Goal: Transaction & Acquisition: Purchase product/service

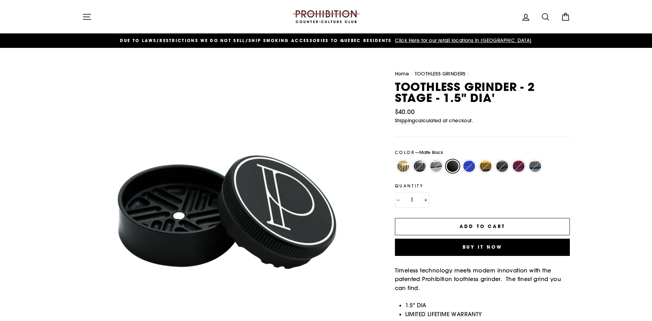
click at [469, 166] on label "Matte Blue" at bounding box center [470, 166] width 14 height 14
click at [462, 160] on input "Matte Blue" at bounding box center [461, 159] width 0 height 0
radio input "true"
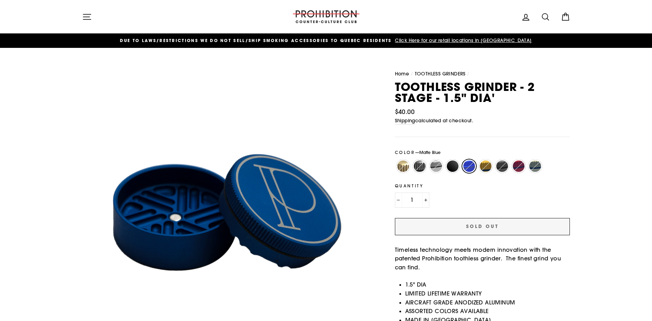
click at [516, 165] on label "Matte Red" at bounding box center [519, 166] width 14 height 14
click at [511, 160] on input "Matte Red" at bounding box center [511, 159] width 0 height 0
radio input "true"
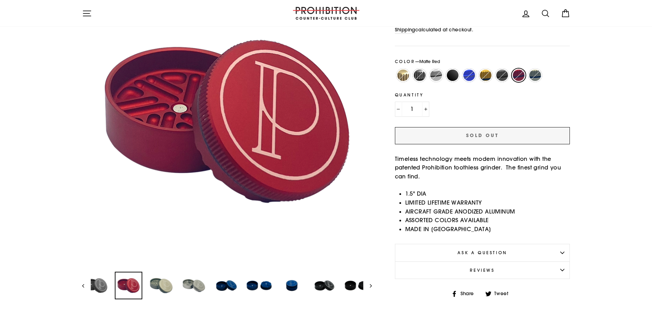
scroll to position [103, 0]
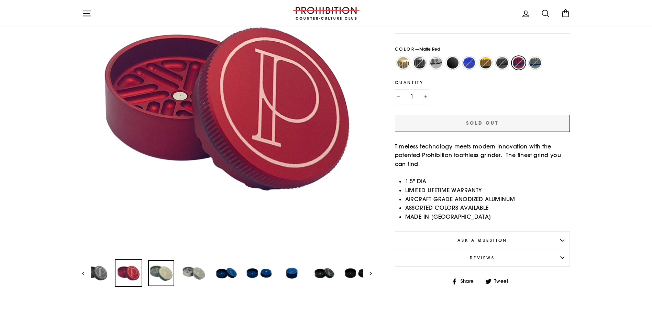
drag, startPoint x: 159, startPoint y: 269, endPoint x: 171, endPoint y: 268, distance: 12.4
click at [159, 269] on img at bounding box center [161, 273] width 26 height 26
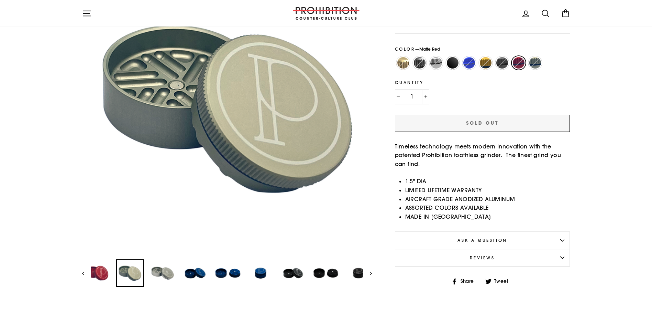
click at [369, 273] on button "Next" at bounding box center [368, 273] width 9 height 28
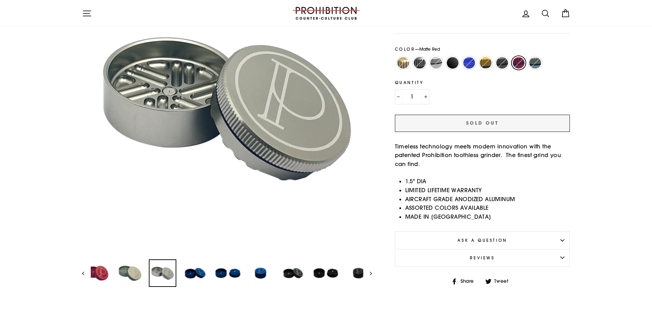
click at [369, 273] on button "Next" at bounding box center [368, 273] width 9 height 28
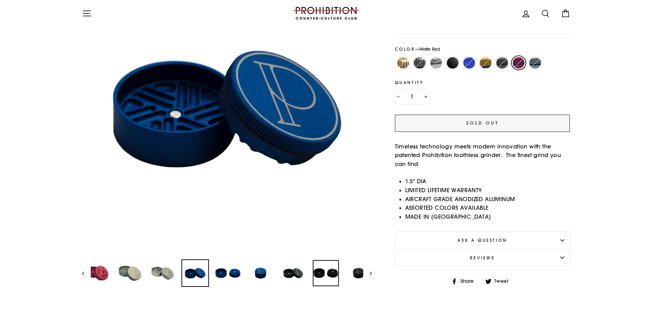
click at [324, 274] on img at bounding box center [326, 273] width 26 height 26
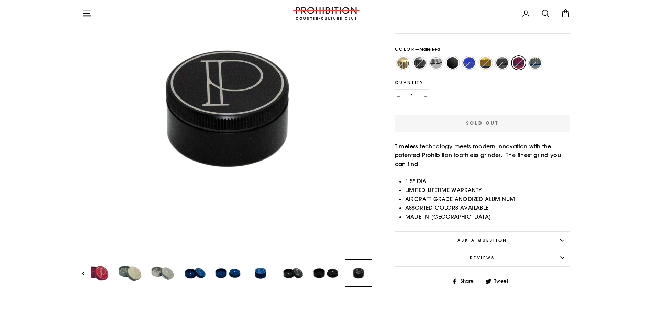
click at [357, 273] on img at bounding box center [359, 273] width 26 height 26
drag, startPoint x: 415, startPoint y: 159, endPoint x: 497, endPoint y: 162, distance: 81.9
click at [497, 162] on p "Timeless technology meets modern innovation with the patented Prohibition tooth…" at bounding box center [482, 155] width 175 height 26
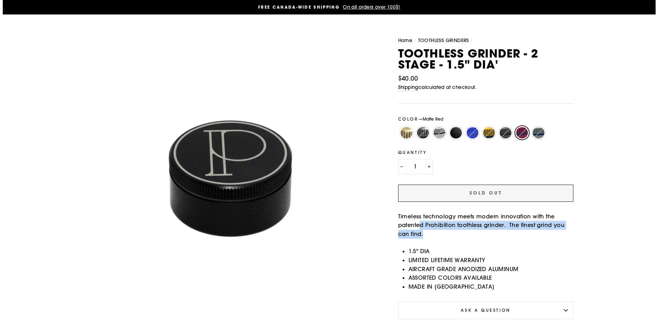
scroll to position [0, 0]
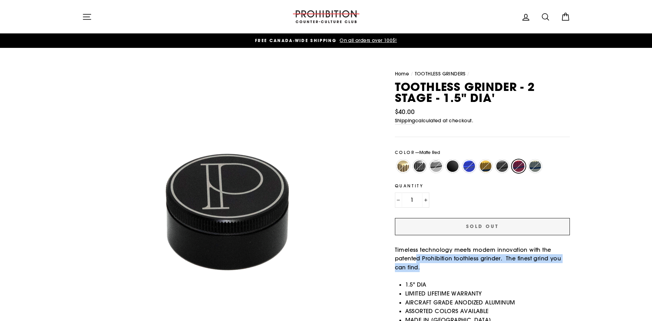
click at [86, 19] on icon "button" at bounding box center [87, 17] width 10 height 10
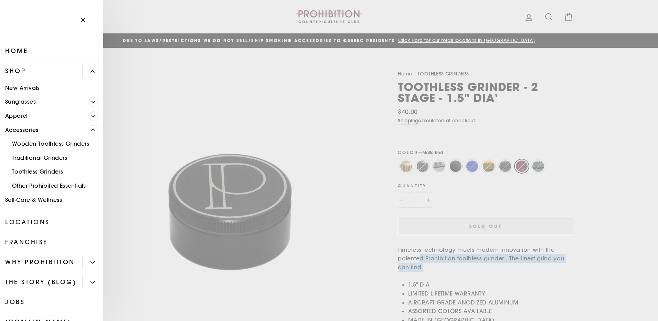
click at [88, 113] on span "Primary" at bounding box center [93, 116] width 10 height 10
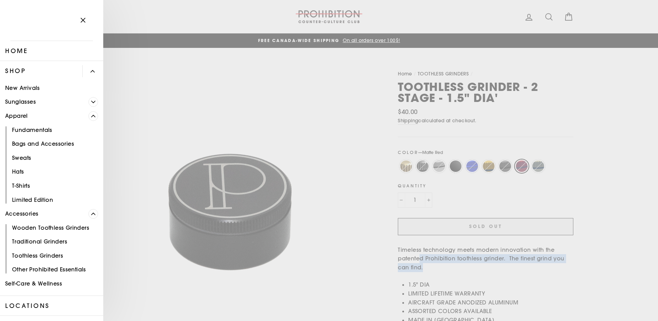
click at [91, 102] on icon "Primary" at bounding box center [93, 102] width 4 height 2
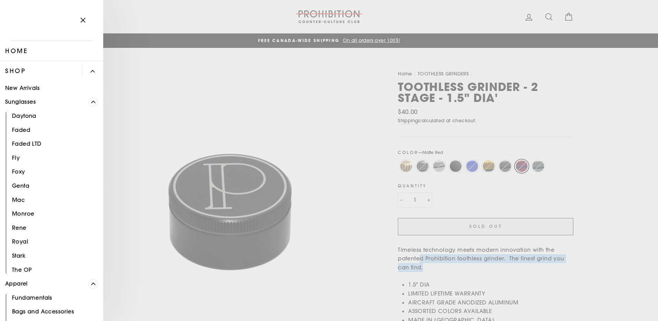
click at [91, 102] on icon "Primary" at bounding box center [93, 102] width 4 height 2
